Goal: Ask a question

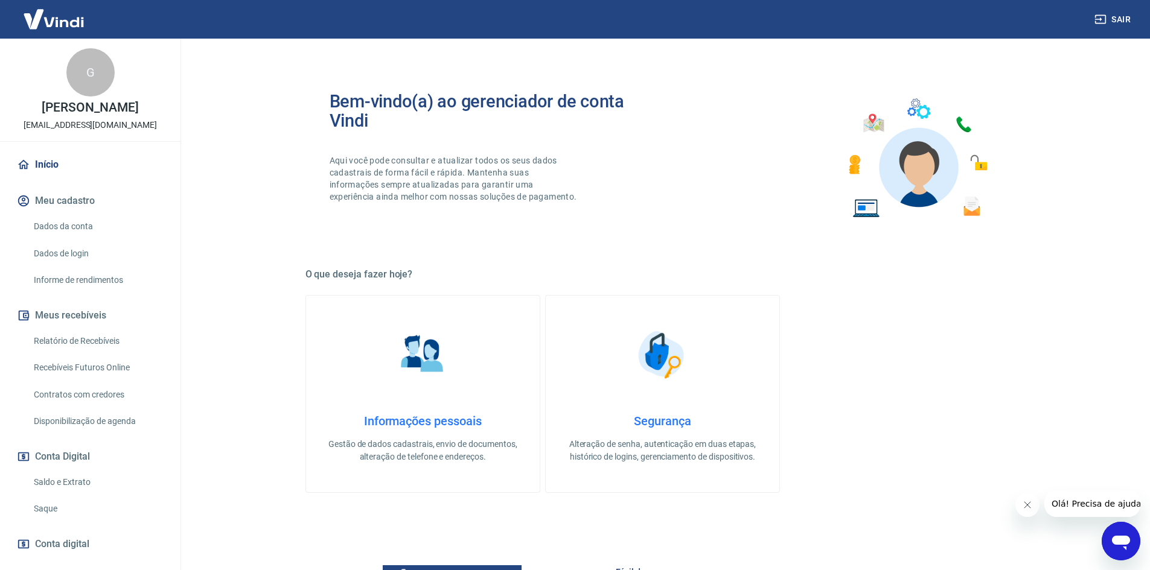
click at [1124, 541] on icon "Abrir janela de mensagens" at bounding box center [1121, 543] width 18 height 14
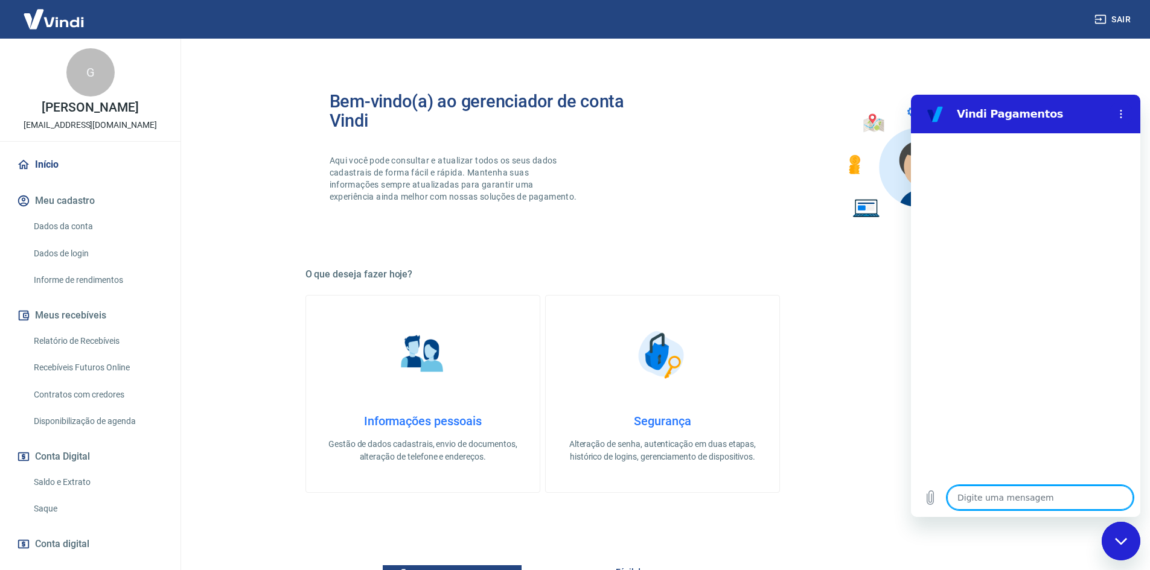
click at [981, 495] on textarea at bounding box center [1040, 498] width 186 height 24
type textarea "o"
type textarea "x"
type textarea "oi"
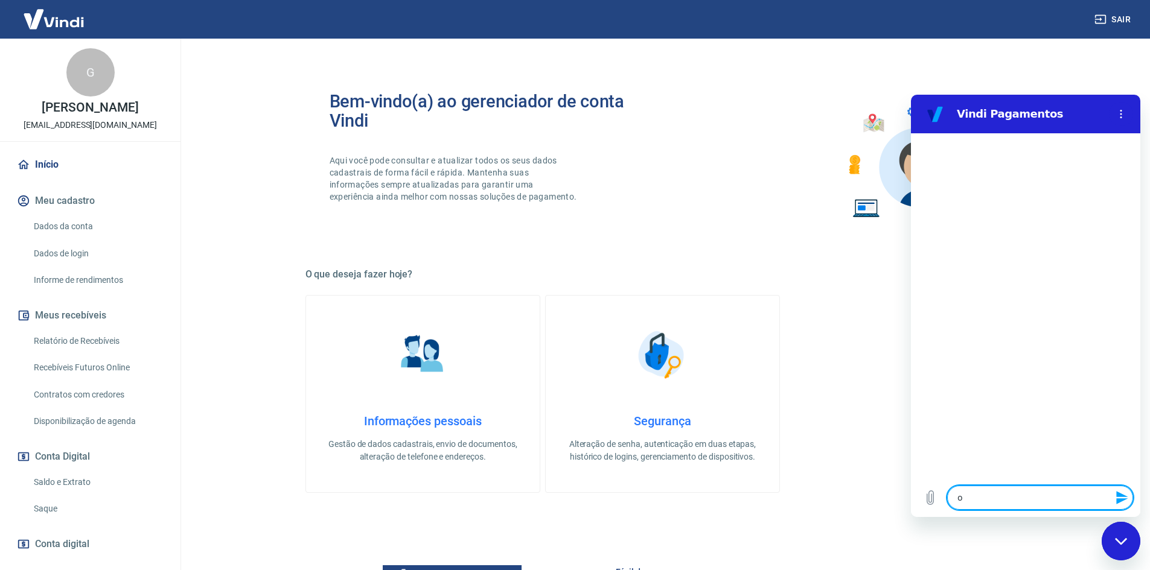
type textarea "x"
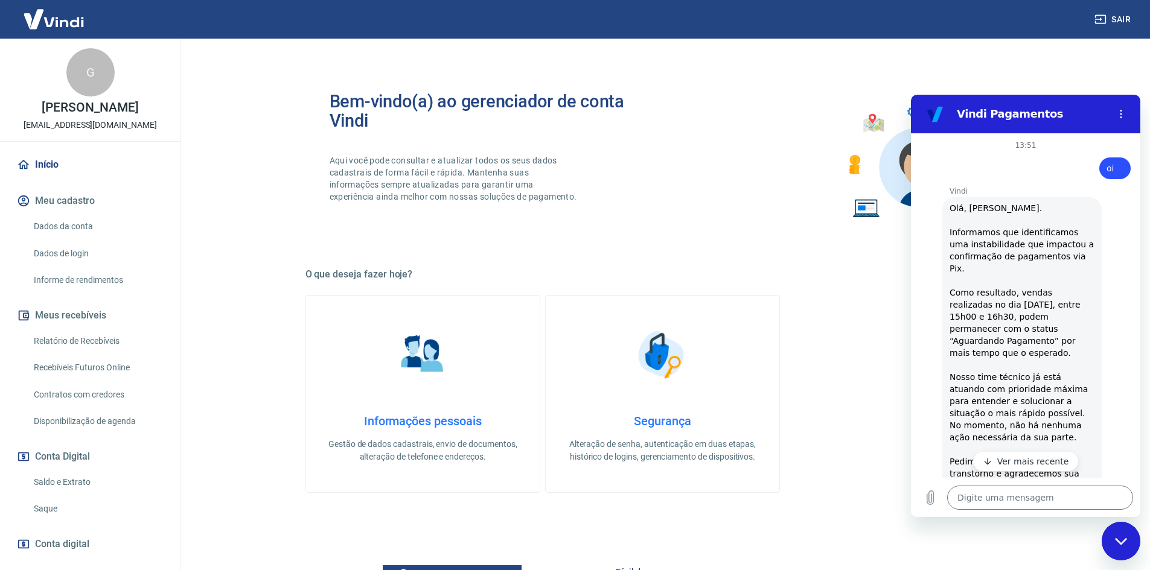
type textarea "x"
